Goal: Complete application form

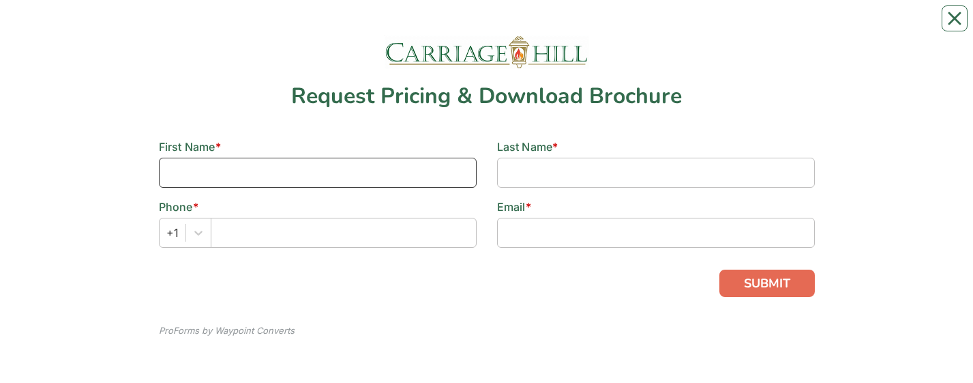
click at [166, 173] on input at bounding box center [318, 173] width 318 height 30
type input "[PERSON_NAME]"
click at [503, 175] on input at bounding box center [656, 173] width 318 height 30
type input "[PERSON_NAME]"
click at [198, 233] on icon at bounding box center [199, 233] width 14 height 14
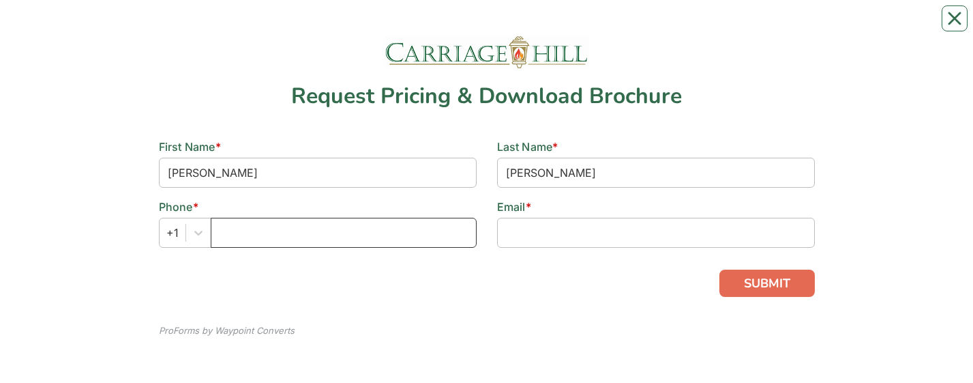
click at [257, 243] on input "text" at bounding box center [344, 233] width 266 height 30
type input "[PHONE_NUMBER]"
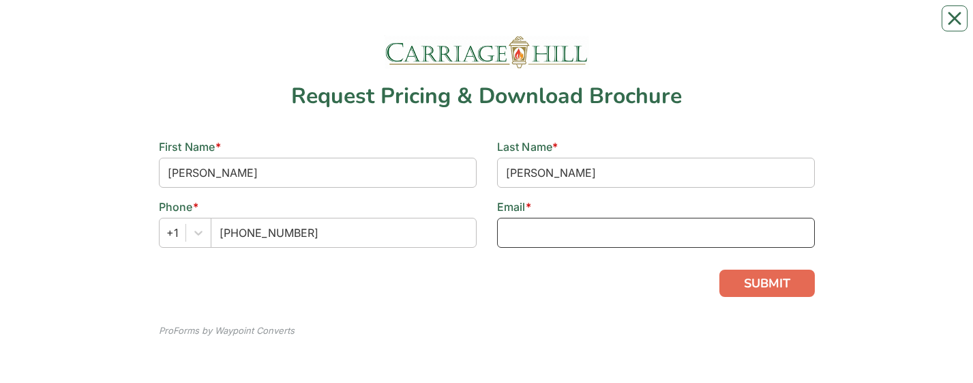
click at [502, 238] on input at bounding box center [656, 233] width 318 height 30
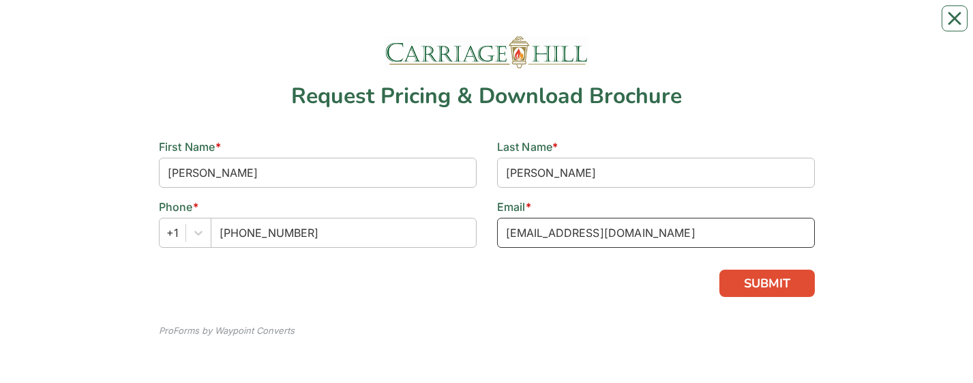
type input "[EMAIL_ADDRESS][DOMAIN_NAME]"
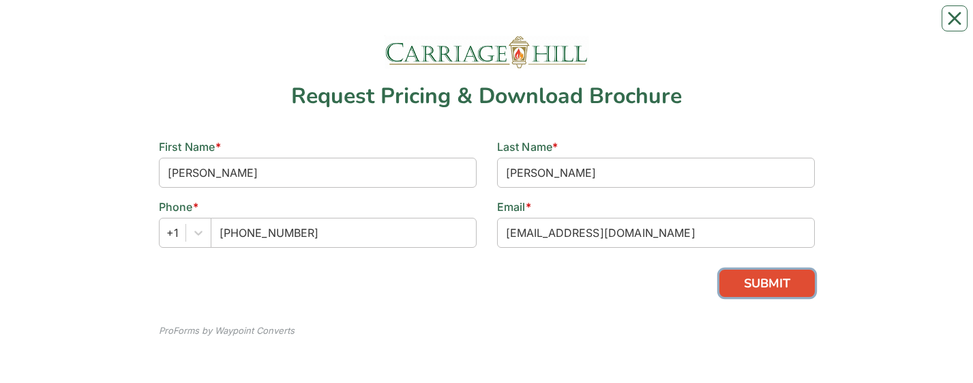
click at [772, 281] on button "SUBMIT" at bounding box center [766, 282] width 95 height 27
